Goal: Book appointment/travel/reservation

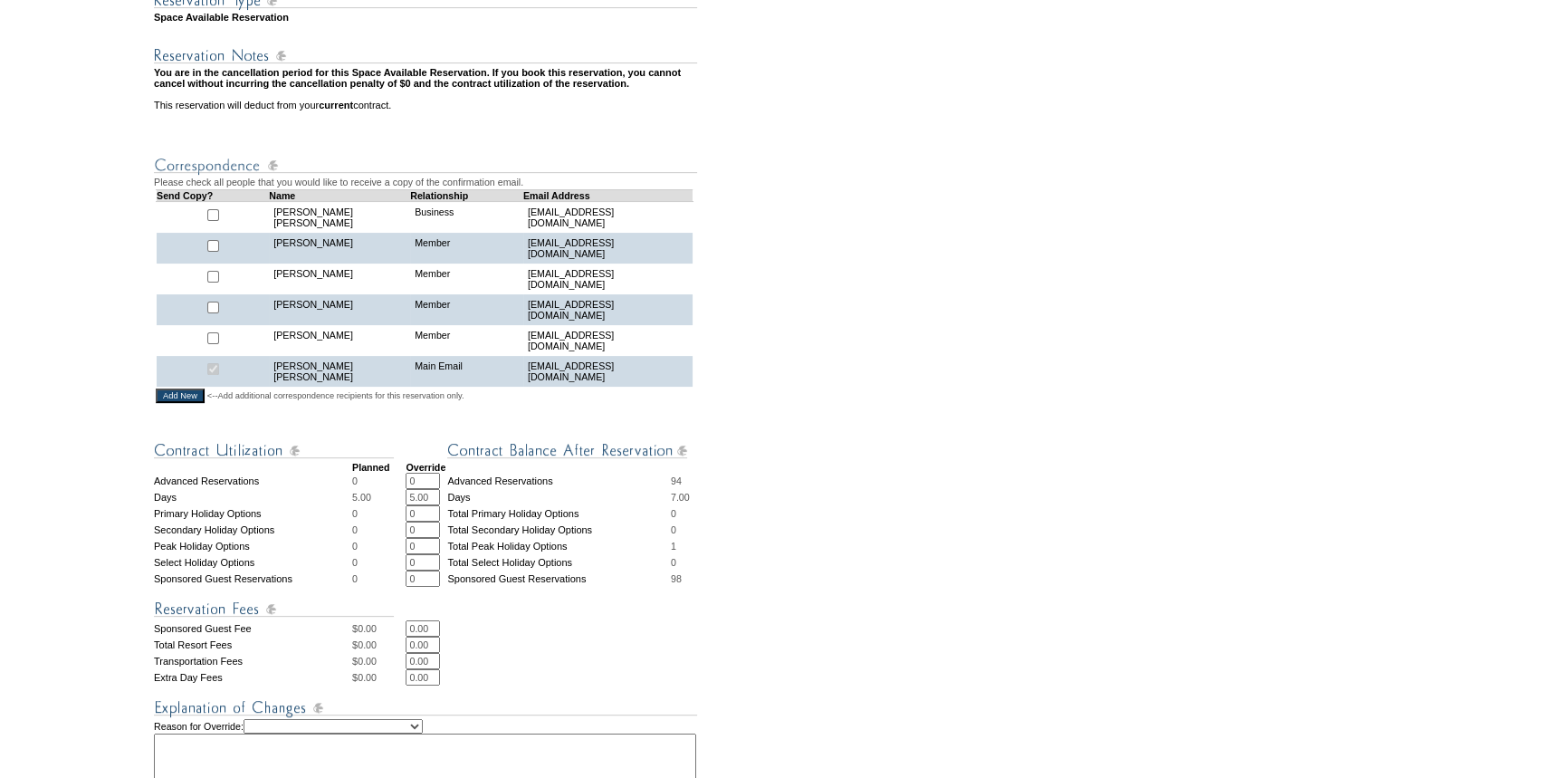
scroll to position [411, 0]
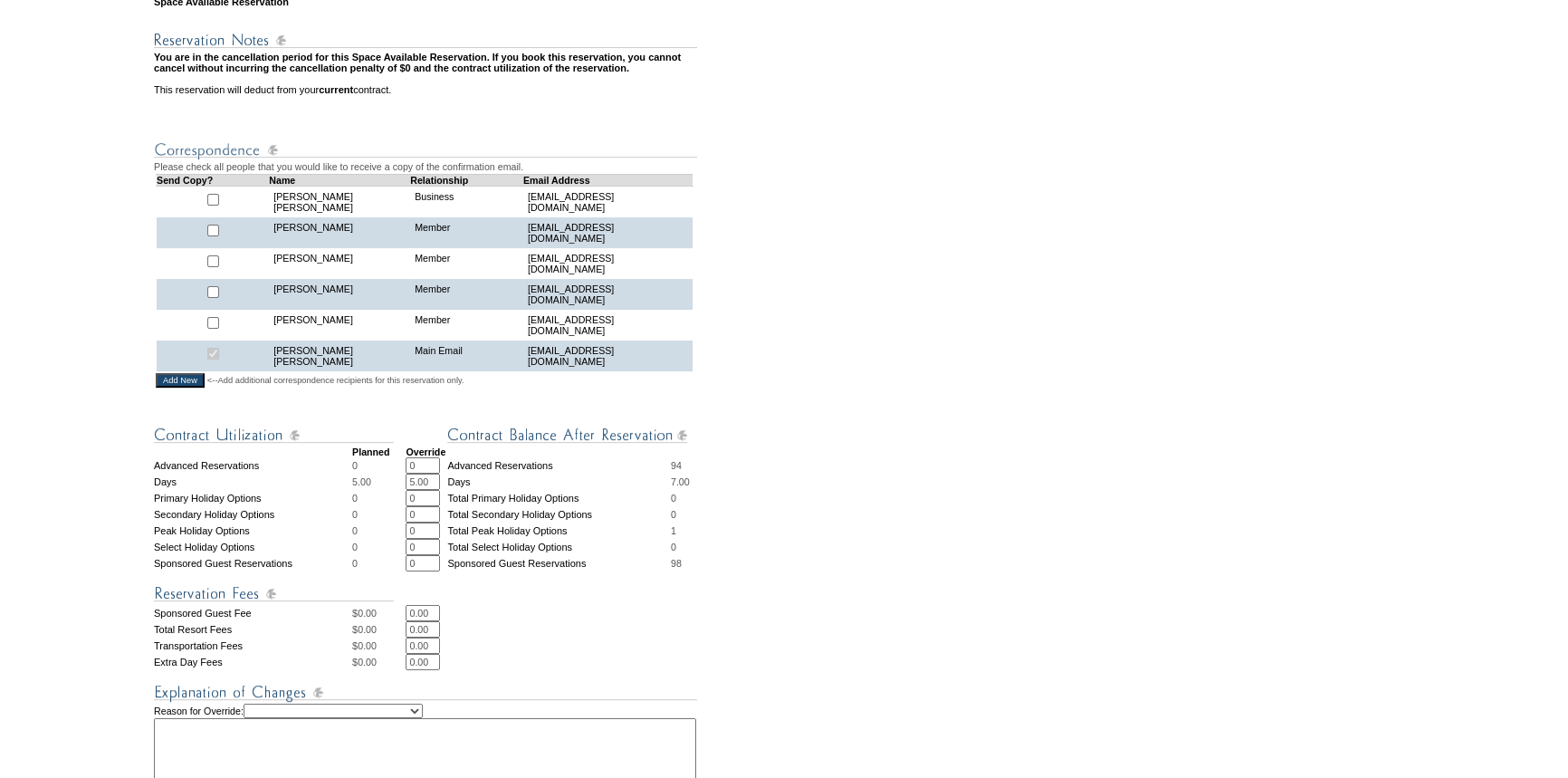
click at [208, 267] on input "checkbox" at bounding box center [213, 261] width 12 height 12
checkbox input "true"
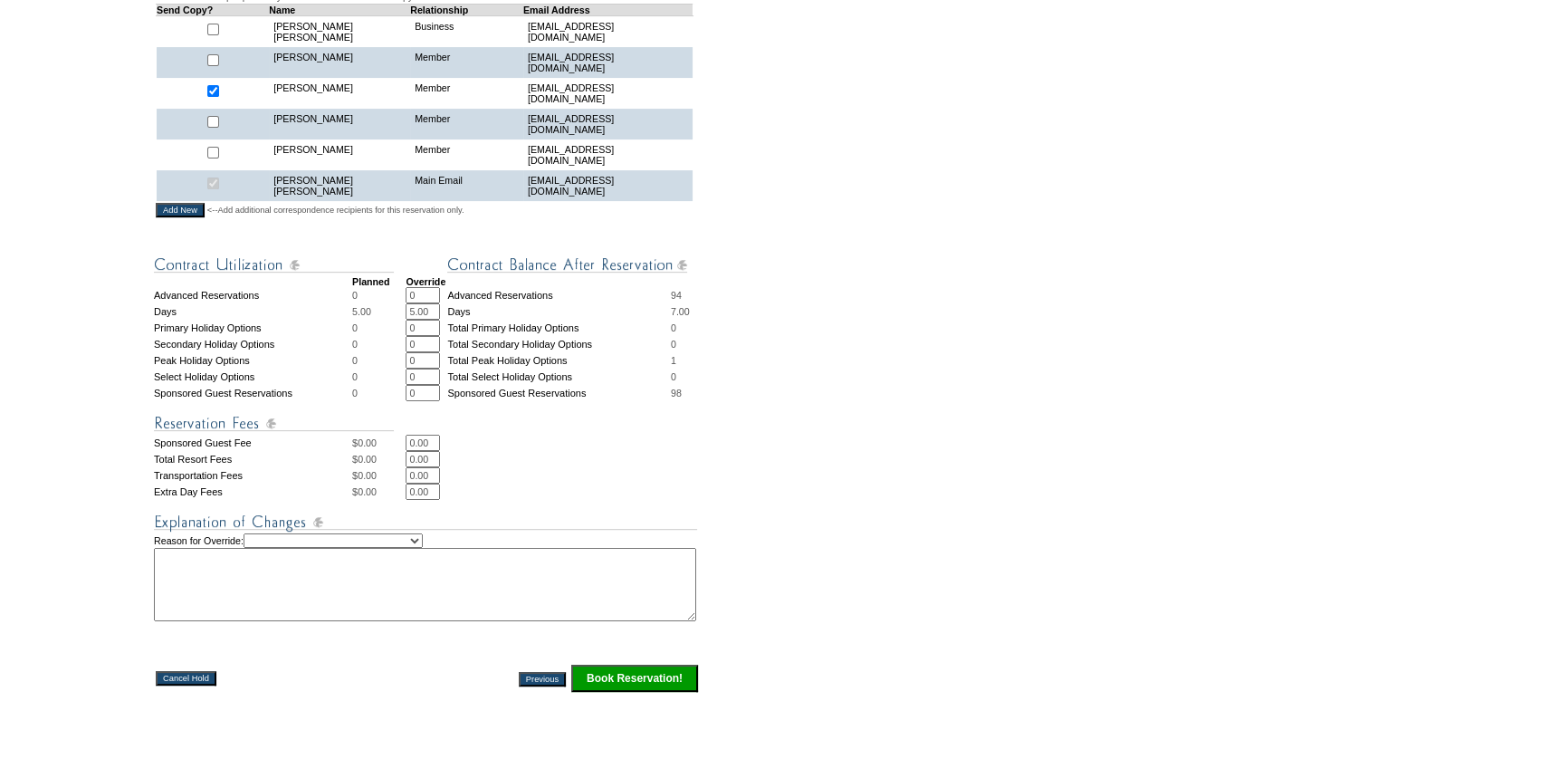
scroll to position [658, 0]
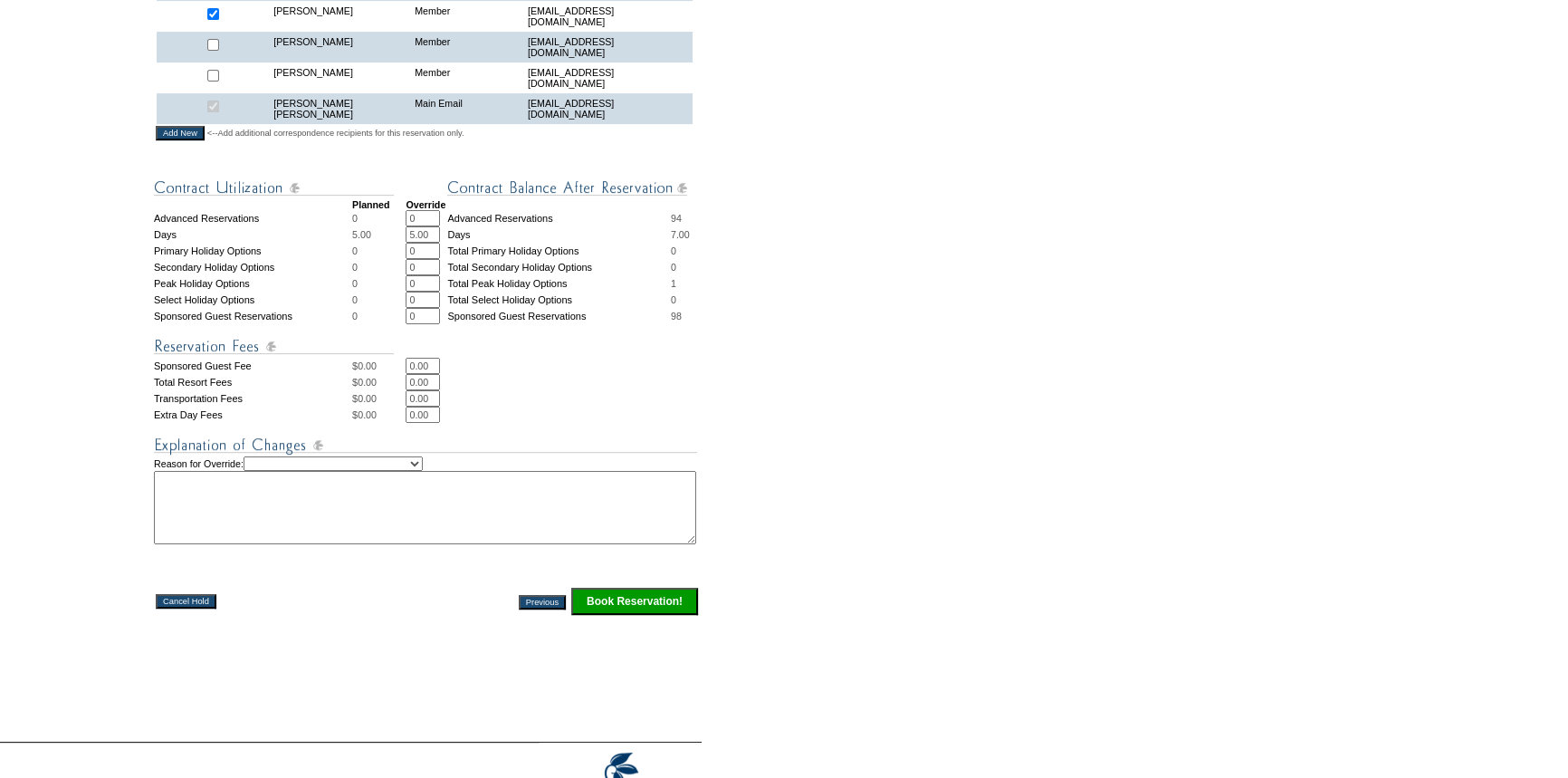
click at [616, 614] on input "Book Reservation!" at bounding box center [635, 601] width 127 height 27
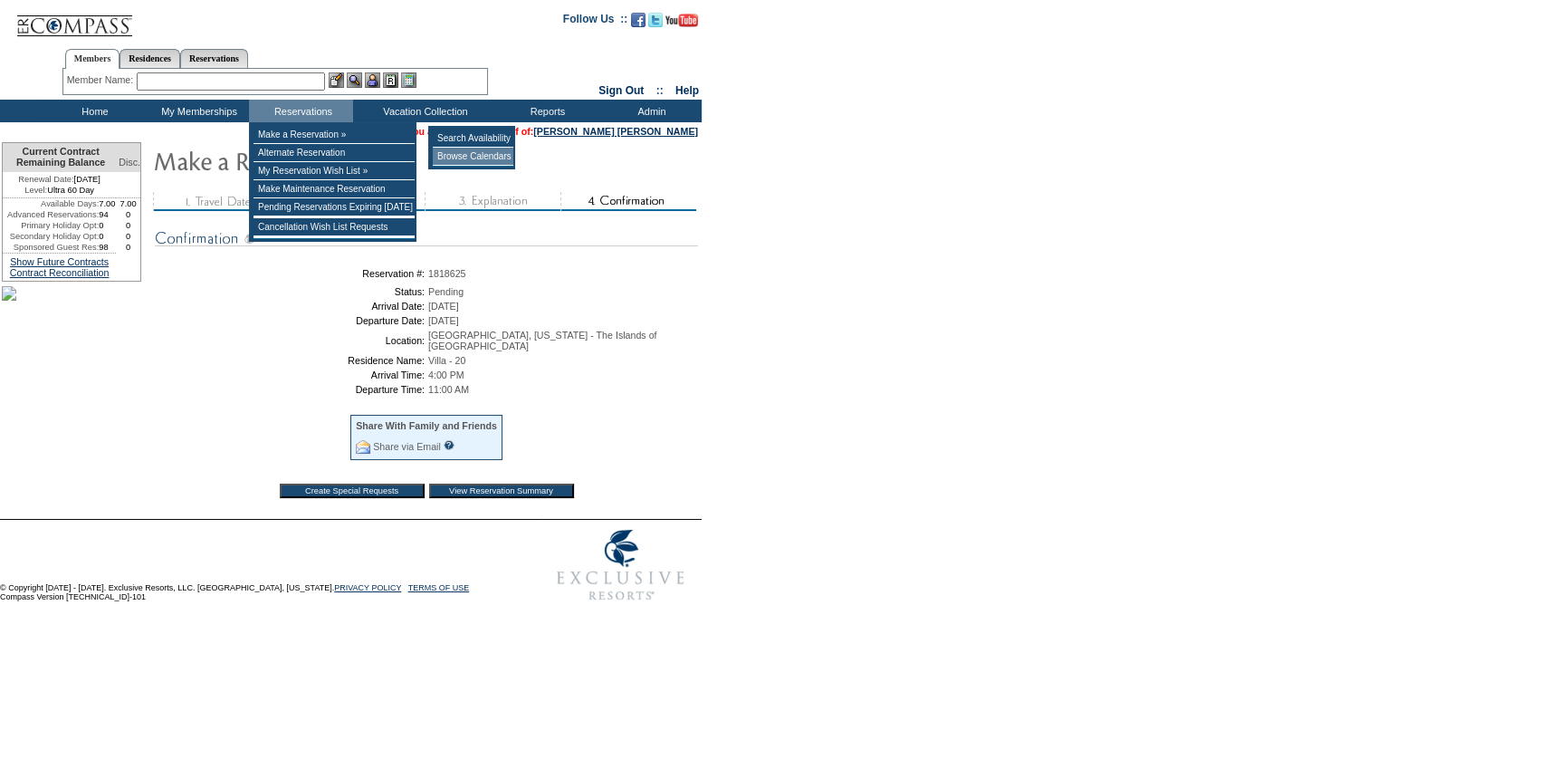
click at [462, 154] on td "Browse Calendars" at bounding box center [473, 156] width 81 height 18
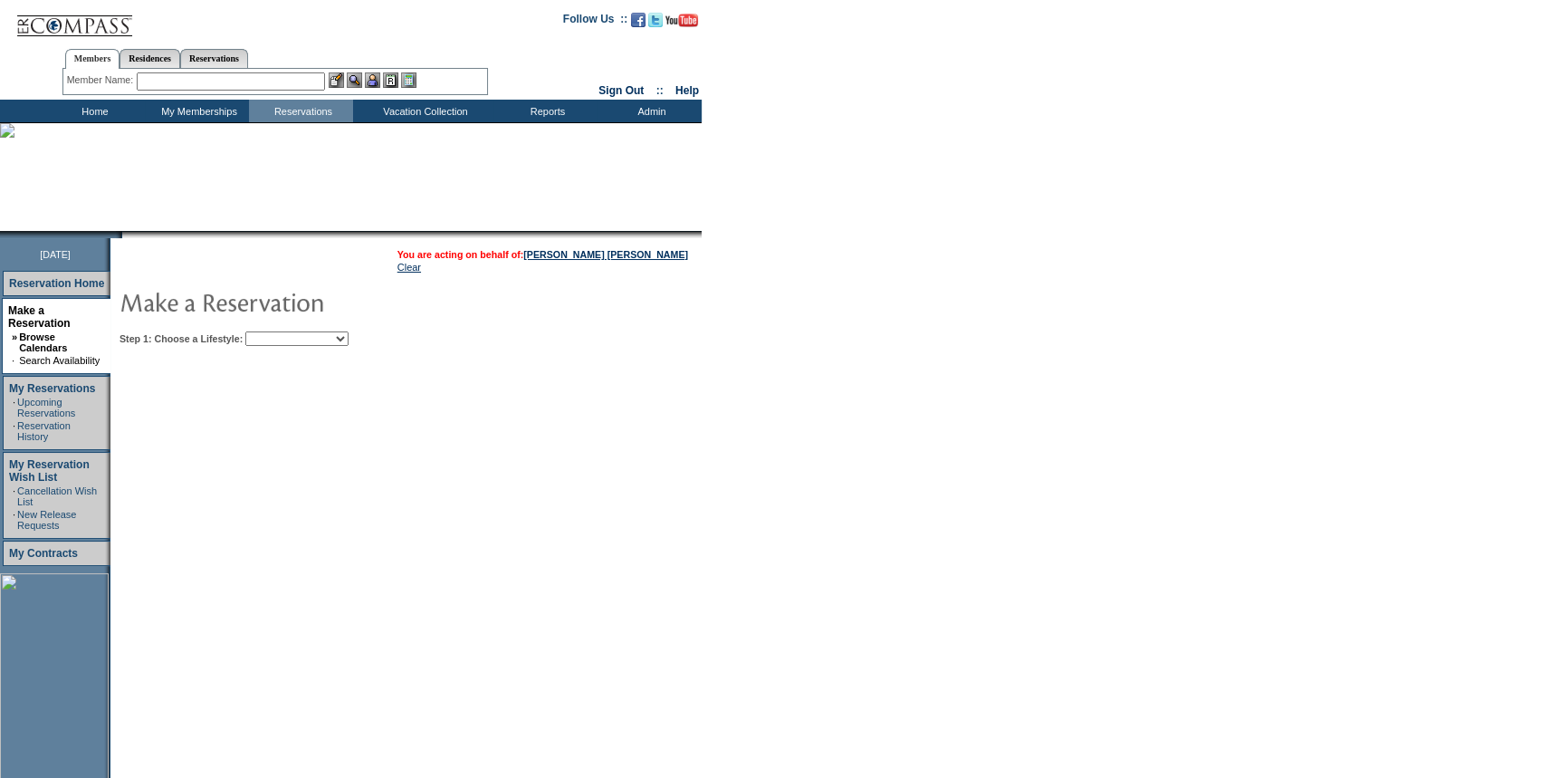
click at [325, 342] on select "Beach Leisure Metropolitan Mountain OIAL for Adventure OIAL for Couples OIAL fo…" at bounding box center [297, 338] width 103 height 14
select select "Beach"
click at [276, 331] on select "Beach Leisure Metropolitan Mountain OIAL for Adventure OIAL for Couples OIAL fo…" at bounding box center [297, 338] width 103 height 14
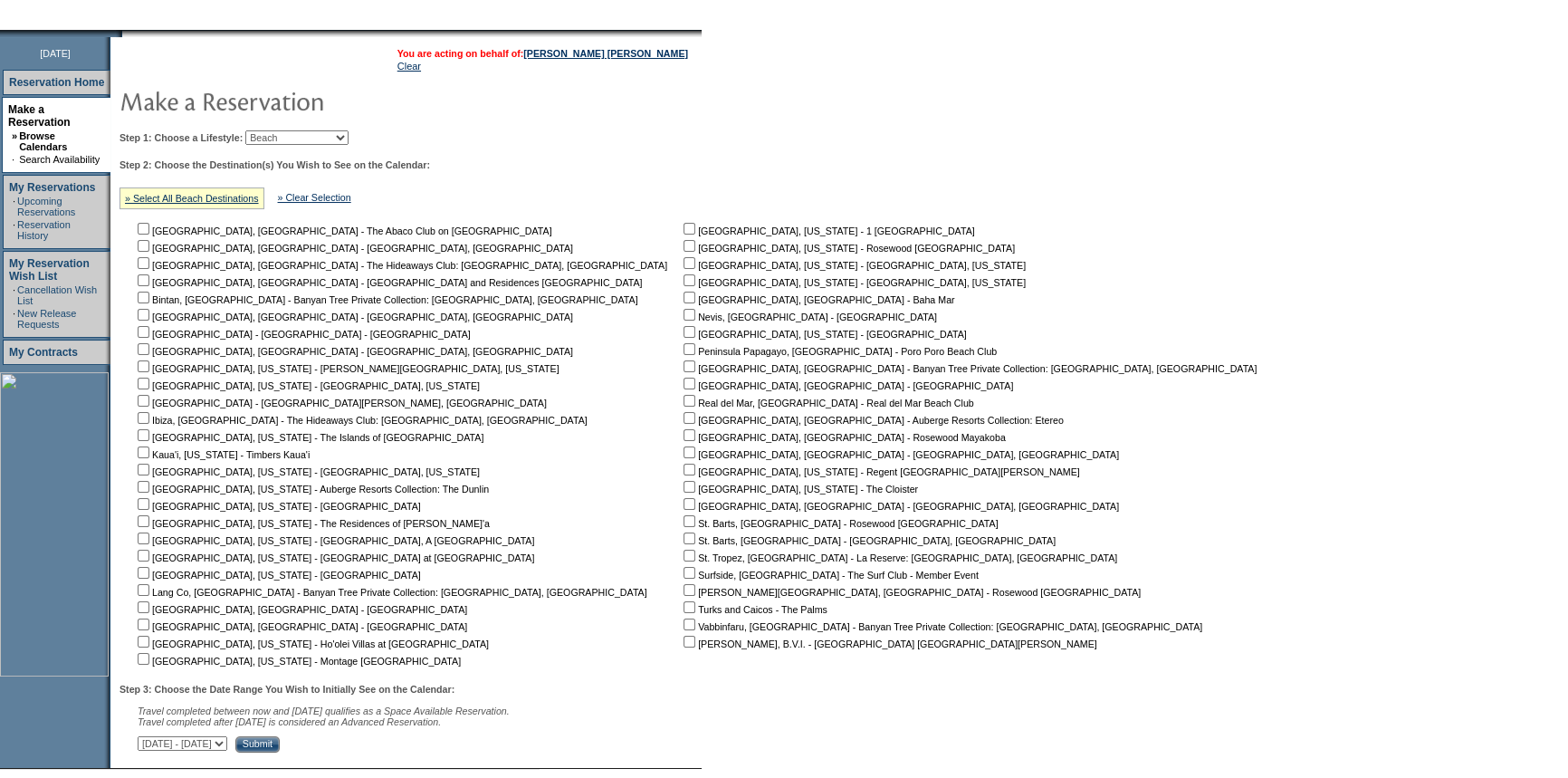
scroll to position [313, 0]
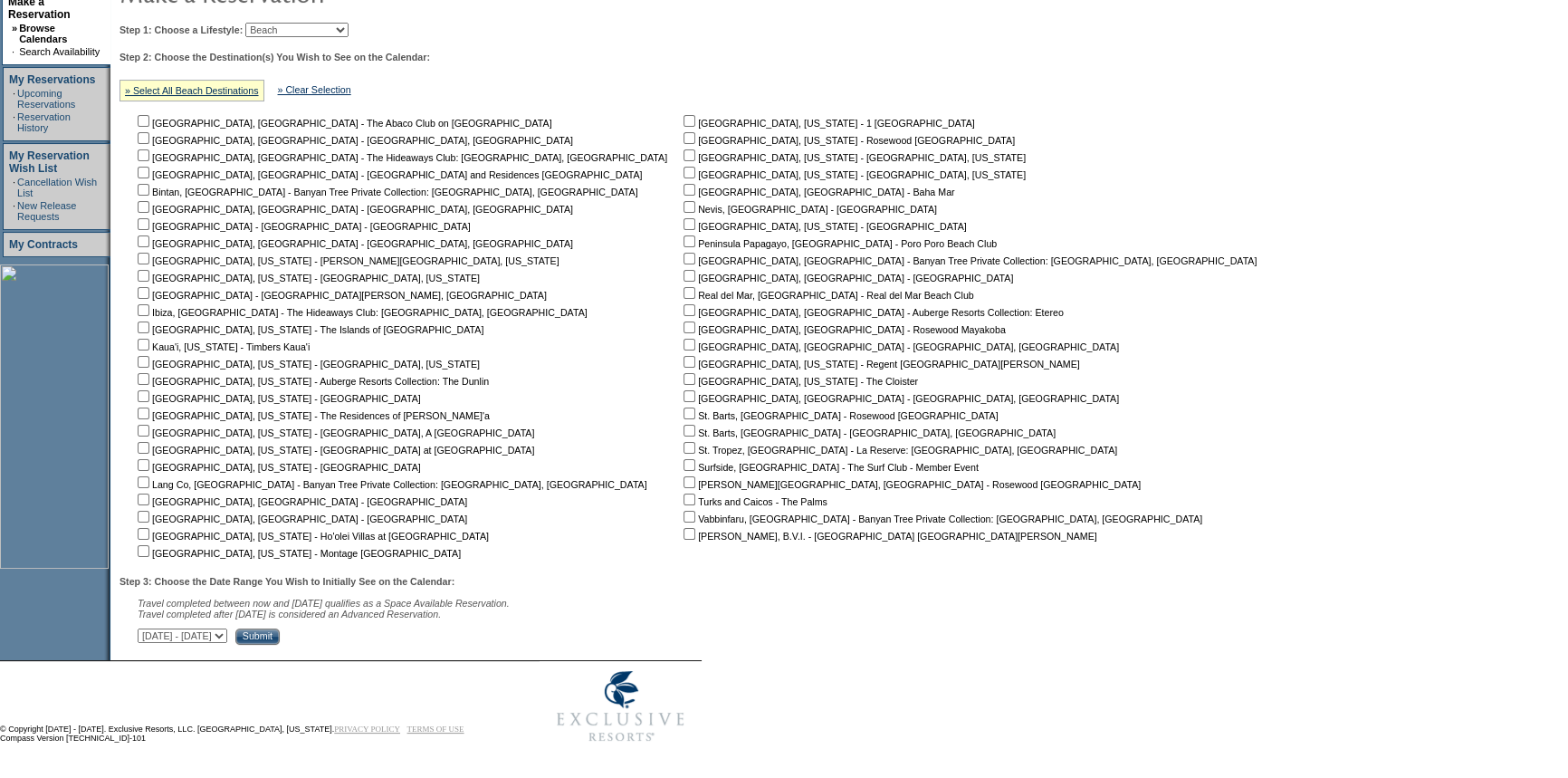
click at [684, 117] on input "checkbox" at bounding box center [690, 120] width 12 height 12
checkbox input "true"
click at [684, 169] on input "checkbox" at bounding box center [690, 172] width 12 height 12
checkbox input "true"
click at [279, 635] on input "Submit" at bounding box center [257, 635] width 44 height 16
